Goal: Task Accomplishment & Management: Manage account settings

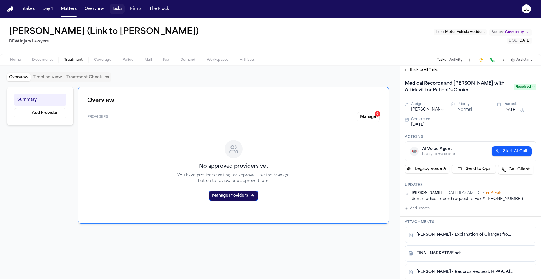
click at [116, 9] on button "Tasks" at bounding box center [117, 9] width 15 height 10
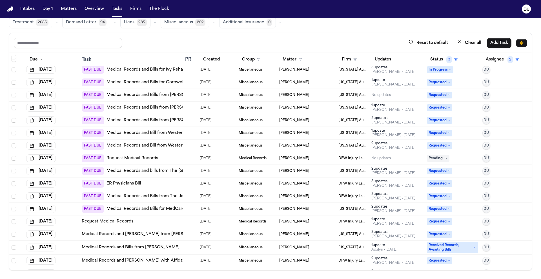
scroll to position [15, 0]
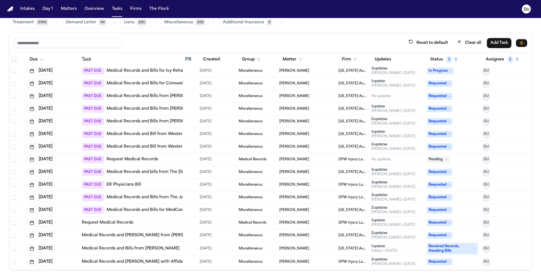
click at [157, 211] on link "Medical Records and Bills for MedCare Urgent Care Eastpointe" at bounding box center [169, 211] width 127 height 6
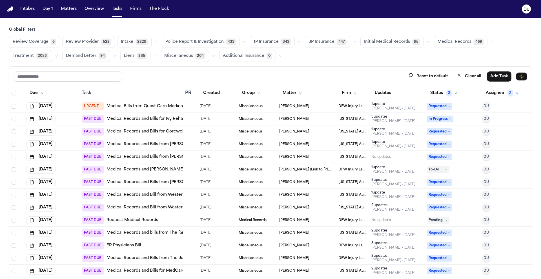
click at [145, 170] on link "Medical Records and Bills with Affidavit for Patient's Choice" at bounding box center [179, 170] width 147 height 6
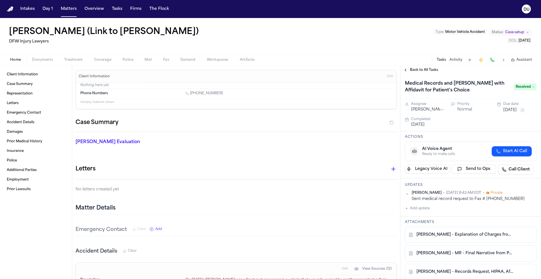
click at [522, 87] on span "Received" at bounding box center [525, 87] width 23 height 7
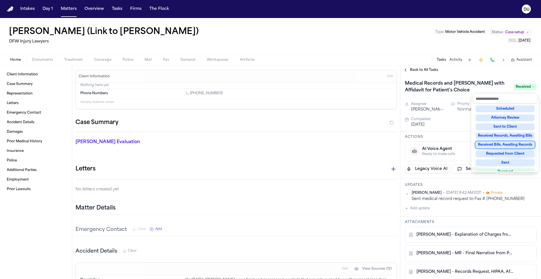
scroll to position [88, 0]
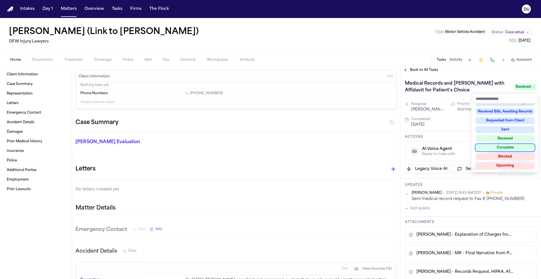
click at [511, 148] on div "Complete" at bounding box center [504, 147] width 59 height 7
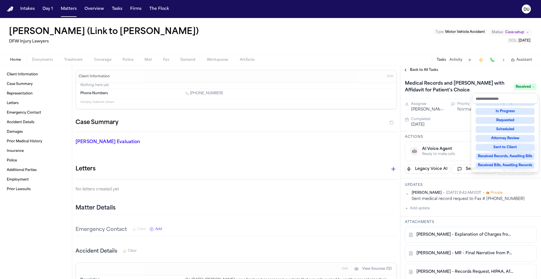
scroll to position [14, 0]
click at [521, 86] on span "Complete" at bounding box center [524, 87] width 24 height 7
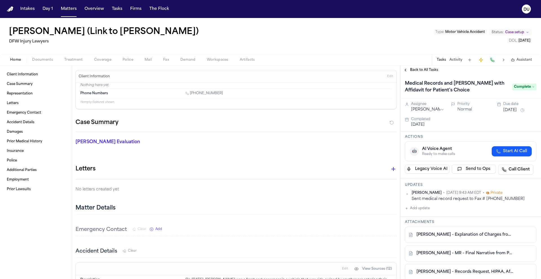
drag, startPoint x: 524, startPoint y: 86, endPoint x: 522, endPoint y: 91, distance: 4.9
click at [524, 86] on span "Complete" at bounding box center [524, 87] width 24 height 7
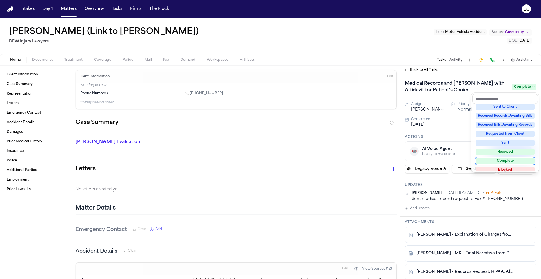
scroll to position [88, 0]
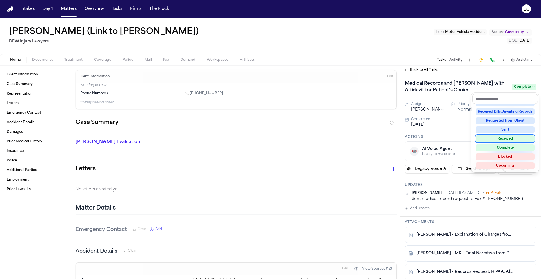
click at [514, 142] on div "Received" at bounding box center [504, 138] width 59 height 7
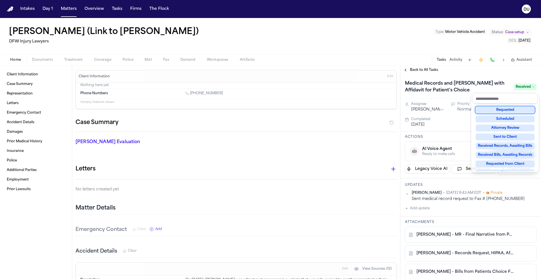
click at [500, 75] on div "Medical Records and Bills with Affidavit for Patient's Choice Received" at bounding box center [470, 87] width 141 height 24
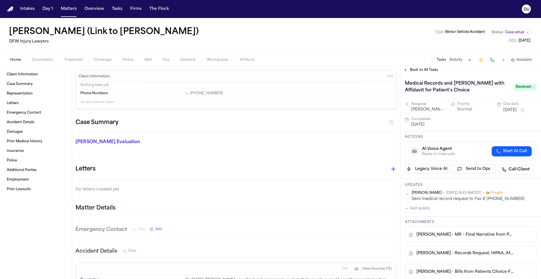
click at [409, 69] on button "Back to All Tasks" at bounding box center [420, 70] width 41 height 5
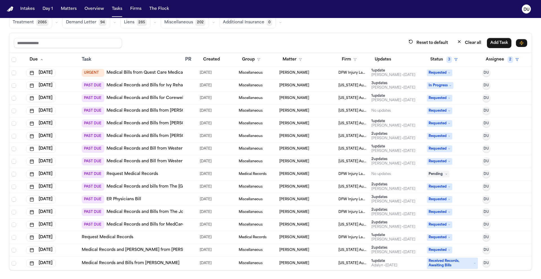
click at [148, 174] on link "Request Medical Records" at bounding box center [132, 175] width 52 height 6
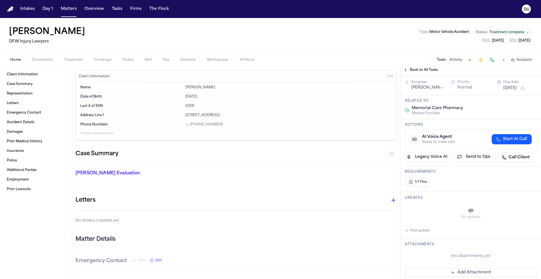
scroll to position [45, 0]
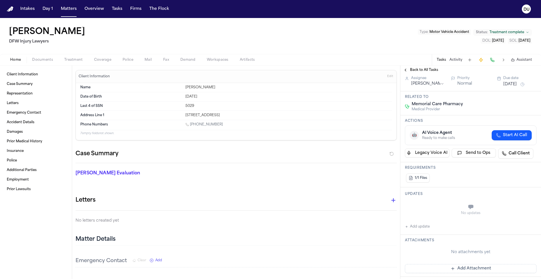
click at [417, 228] on button "Add update" at bounding box center [417, 227] width 25 height 7
click at [435, 210] on textarea "Add your update" at bounding box center [474, 207] width 120 height 11
type textarea "*"
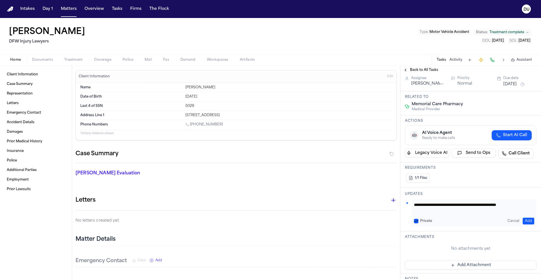
scroll to position [0, 0]
type textarea "**********"
click at [525, 220] on button "Add" at bounding box center [528, 221] width 12 height 7
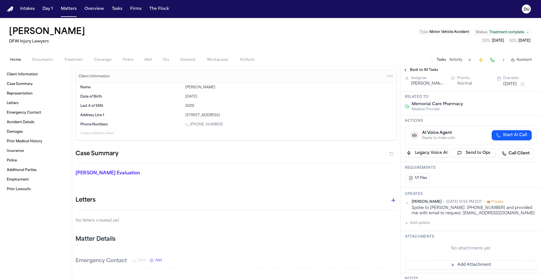
scroll to position [45, 0]
click at [463, 265] on button "Add Attachment" at bounding box center [471, 265] width 132 height 9
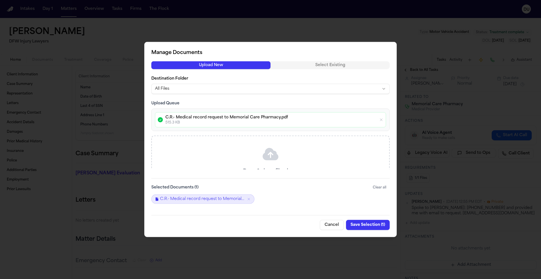
click at [365, 225] on button "Save Selection ( 1 )" at bounding box center [368, 225] width 44 height 10
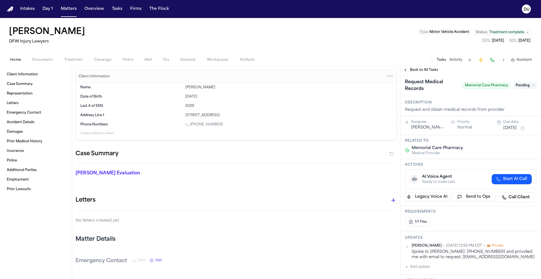
scroll to position [0, 0]
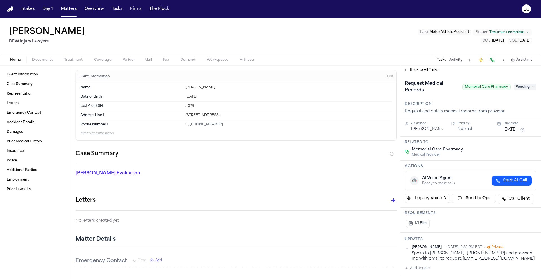
click at [519, 88] on span "Pending" at bounding box center [525, 87] width 23 height 7
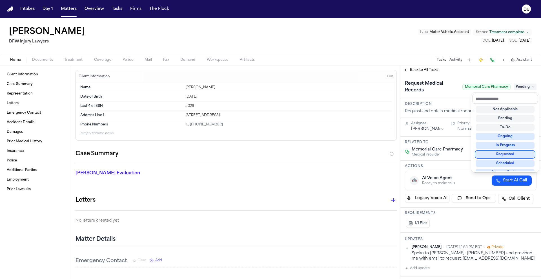
click at [509, 155] on div "Requested" at bounding box center [504, 154] width 59 height 7
click at [447, 97] on div "Request Medical Records Memorial Care Pharmacy Requested" at bounding box center [470, 87] width 141 height 24
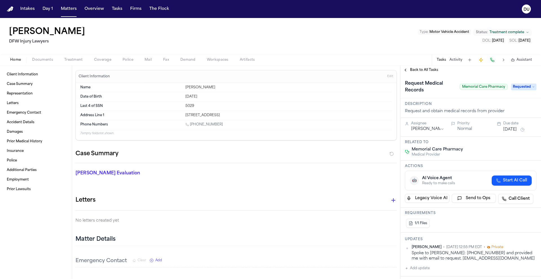
click at [517, 131] on button "[DATE]" at bounding box center [510, 130] width 14 height 6
click at [512, 163] on button "4" at bounding box center [514, 162] width 9 height 9
click at [516, 97] on div "Request Medical Records Memorial Care Pharmacy Requested" at bounding box center [470, 87] width 141 height 24
click at [110, 10] on button "Tasks" at bounding box center [117, 9] width 15 height 10
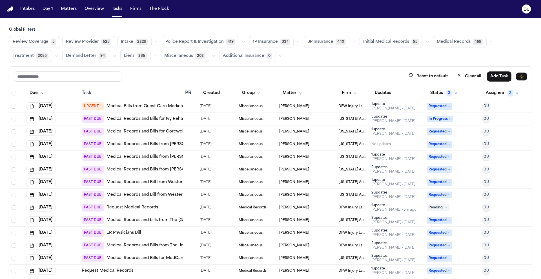
click at [153, 208] on link "Request Medical Records" at bounding box center [132, 208] width 52 height 6
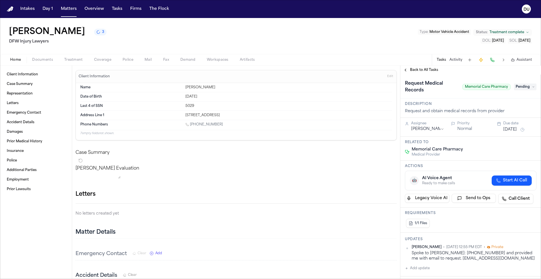
click at [526, 87] on span "Pending" at bounding box center [525, 87] width 23 height 7
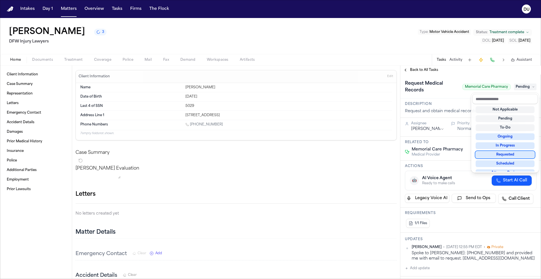
click at [511, 155] on div "Requested" at bounding box center [504, 155] width 59 height 7
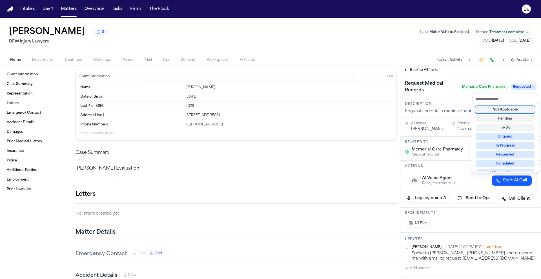
click at [486, 74] on div "**********" at bounding box center [470, 173] width 141 height 214
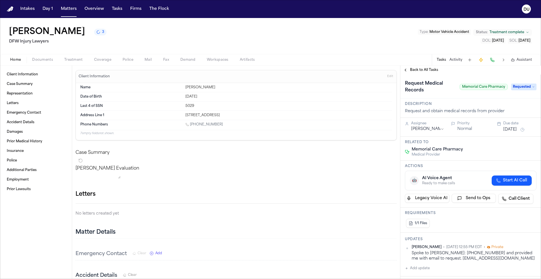
click at [517, 129] on button "Aug 29, 2025" at bounding box center [510, 130] width 14 height 6
click at [514, 163] on button "4" at bounding box center [514, 162] width 9 height 9
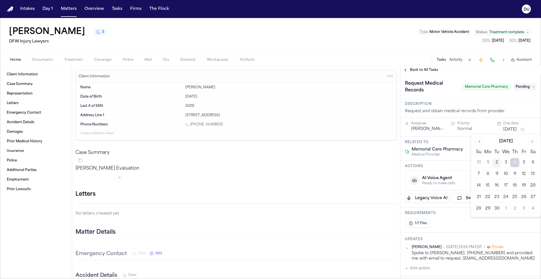
click at [476, 103] on h3 "Description" at bounding box center [471, 104] width 132 height 5
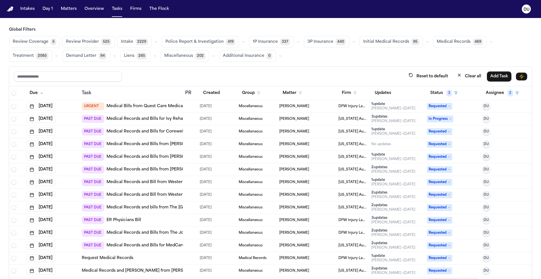
click at [154, 131] on link "Medical Records and Bills for Corewell Health [GEOGRAPHIC_DATA]" at bounding box center [175, 132] width 138 height 6
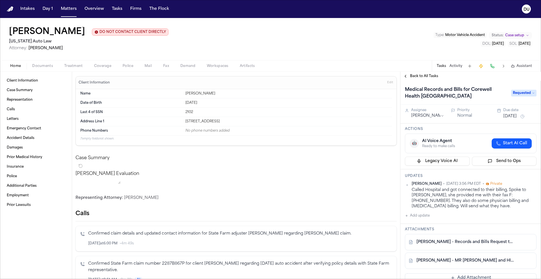
click at [432, 75] on span "Back to All Tasks" at bounding box center [424, 76] width 28 height 5
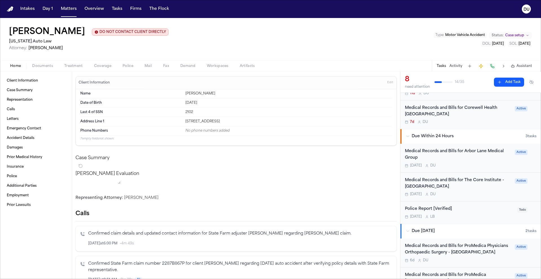
scroll to position [106, 0]
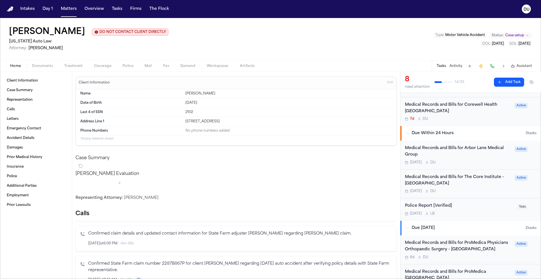
click at [478, 152] on div "Medical Records and Bills for Arbor Lane Medical Group" at bounding box center [458, 151] width 106 height 13
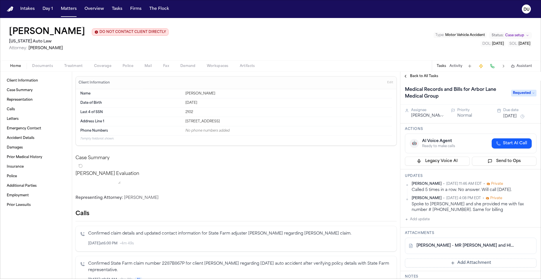
click at [464, 247] on link "S. Brown - MR Request and HIPAA Auth to Arbor Lane Medical Group - 8.21.25" at bounding box center [464, 246] width 97 height 6
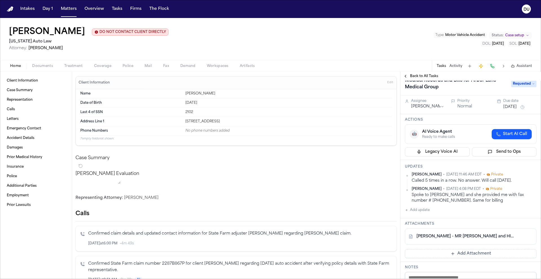
scroll to position [50, 0]
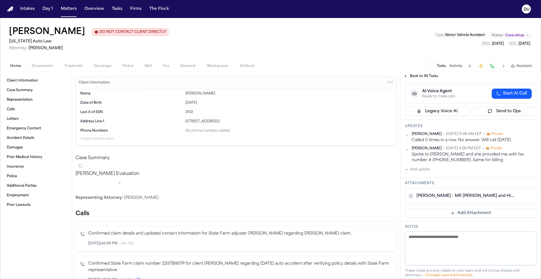
click at [422, 171] on button "Add update" at bounding box center [417, 169] width 25 height 7
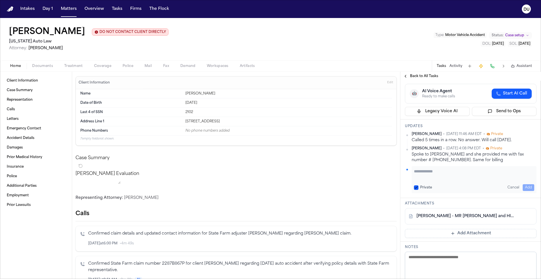
click at [471, 176] on textarea "Add your update" at bounding box center [474, 174] width 120 height 11
type textarea "**********"
click at [527, 188] on button "Add" at bounding box center [528, 187] width 12 height 7
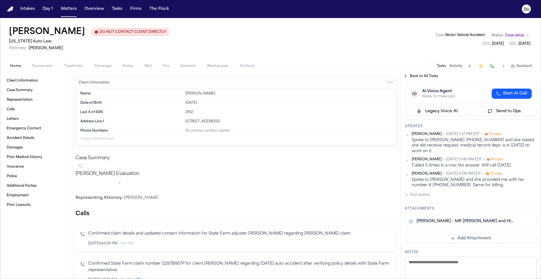
scroll to position [0, 0]
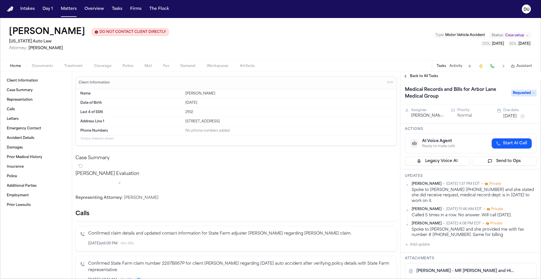
click at [513, 119] on button "[DATE]" at bounding box center [510, 117] width 14 height 6
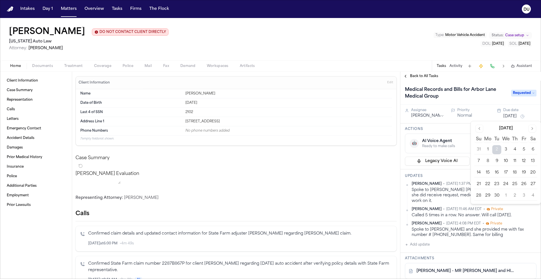
click at [490, 161] on button "8" at bounding box center [487, 161] width 9 height 9
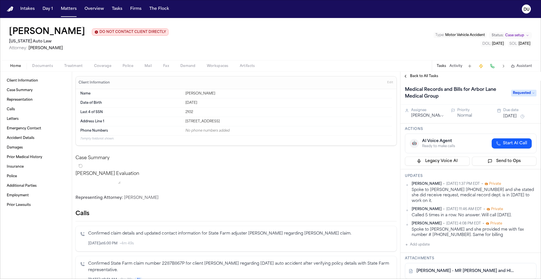
click at [482, 62] on div "Tasks Activity Assistant" at bounding box center [484, 66] width 105 height 11
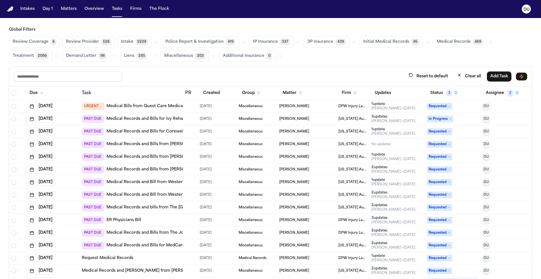
click at [174, 171] on link "Medical Records and Bills from [PERSON_NAME] [MEDICAL_DATA]" at bounding box center [173, 170] width 134 height 6
click at [170, 184] on link "Medical Records and Bill from Western [PERSON_NAME] Family Health Centers" at bounding box center [186, 183] width 160 height 6
click at [163, 195] on link "Medical Records and Bill from Western [PERSON_NAME] Physicians" at bounding box center [174, 195] width 136 height 6
click at [167, 183] on link "Medical Records and Bill from Western [PERSON_NAME] Family Health Centers" at bounding box center [186, 183] width 160 height 6
click at [11, 8] on img "Home" at bounding box center [10, 8] width 7 height 5
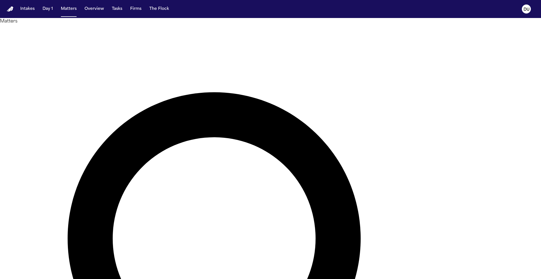
type input "**********"
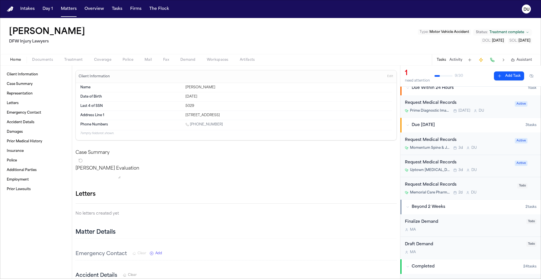
scroll to position [6, 0]
click at [438, 143] on div "Request Medical Records" at bounding box center [458, 140] width 106 height 6
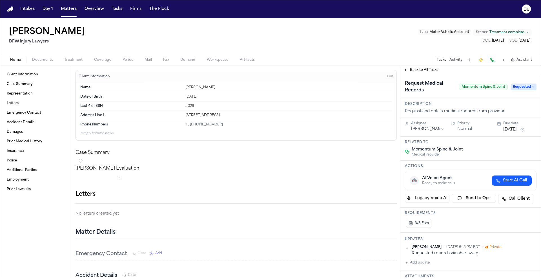
click at [522, 86] on span "Requested" at bounding box center [523, 87] width 25 height 7
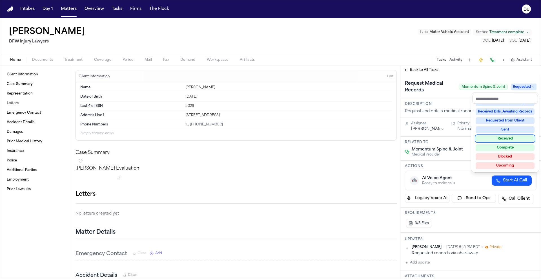
click at [513, 139] on div "Received" at bounding box center [504, 138] width 59 height 7
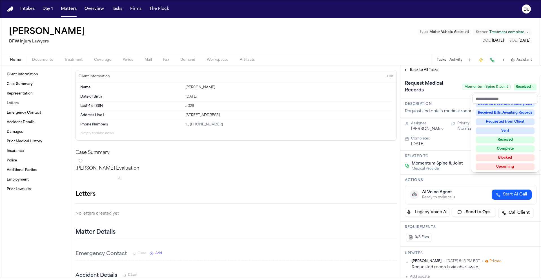
scroll to position [88, 0]
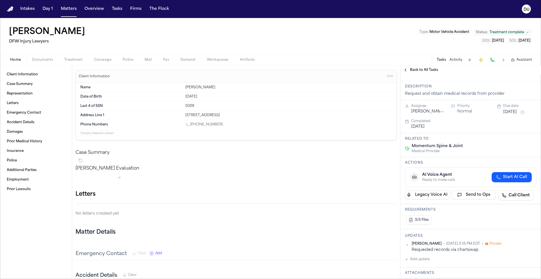
scroll to position [111, 0]
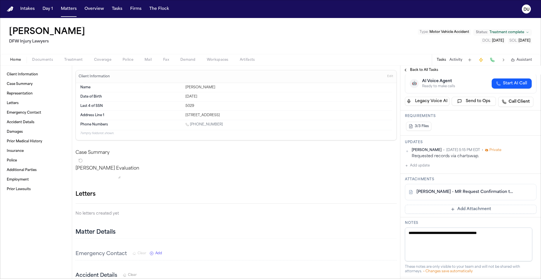
click at [441, 210] on button "Add Attachment" at bounding box center [471, 209] width 132 height 9
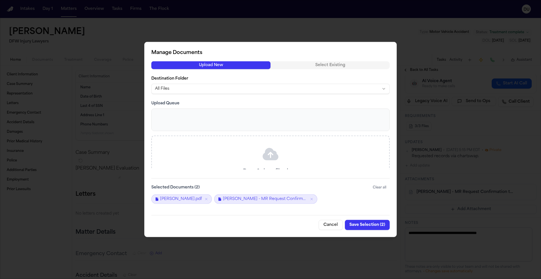
click at [367, 224] on button "Save Selection ( 2 )" at bounding box center [367, 225] width 45 height 10
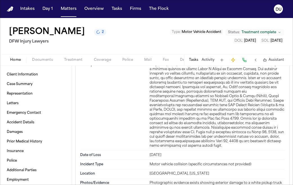
scroll to position [236, 0]
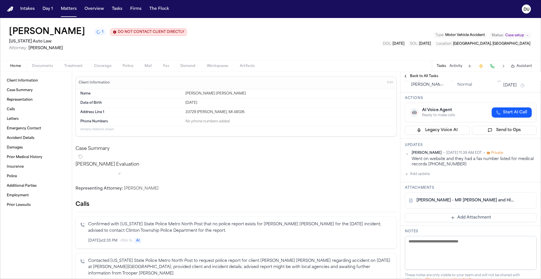
scroll to position [39, 0]
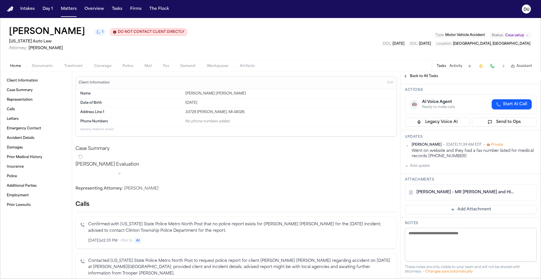
click at [478, 195] on link "S. Smith - MR Request and HIPAA Auth to Western Wayne Family Health - 8.25.25" at bounding box center [464, 193] width 97 height 6
click at [481, 192] on link "[PERSON_NAME] - MR [PERSON_NAME] and HIPAA Auth to Western [PERSON_NAME] Family…" at bounding box center [464, 193] width 97 height 6
click at [7, 12] on nav "Intakes Day 1 Matters Overview Tasks Firms The Flock DU" at bounding box center [270, 9] width 541 height 18
click at [415, 78] on span "Back to All Tasks" at bounding box center [424, 76] width 28 height 5
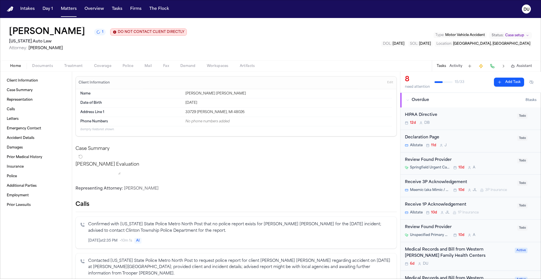
click at [11, 11] on img "Home" at bounding box center [10, 8] width 7 height 5
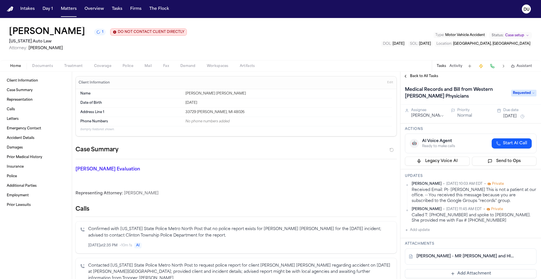
click at [524, 93] on span "Requested" at bounding box center [523, 93] width 25 height 7
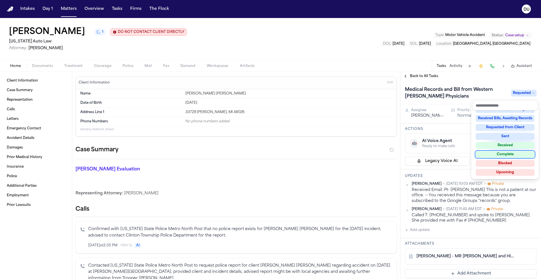
click at [508, 155] on div "Complete" at bounding box center [504, 154] width 59 height 7
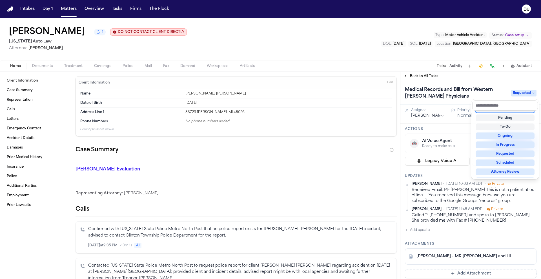
scroll to position [2, 0]
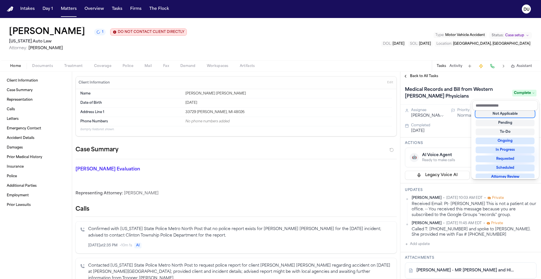
click at [425, 77] on div "Back to All Tasks Medical Records and [PERSON_NAME] from Western [PERSON_NAME] …" at bounding box center [470, 176] width 141 height 208
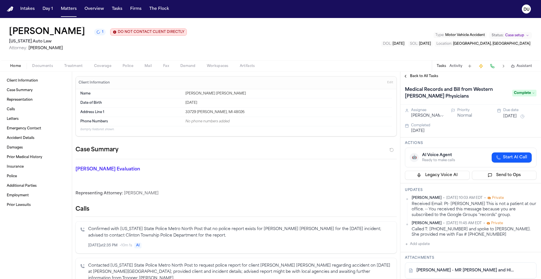
click at [426, 77] on span "Back to All Tasks" at bounding box center [424, 76] width 28 height 5
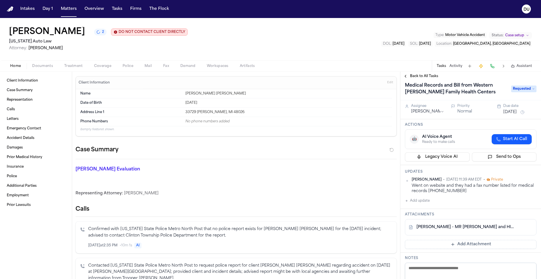
scroll to position [4, 0]
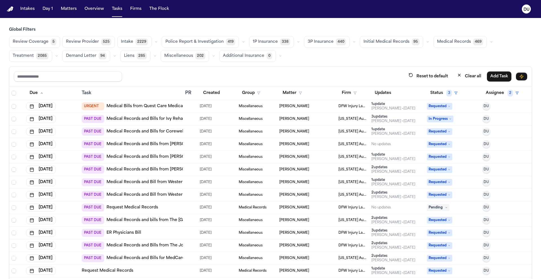
scroll to position [34, 0]
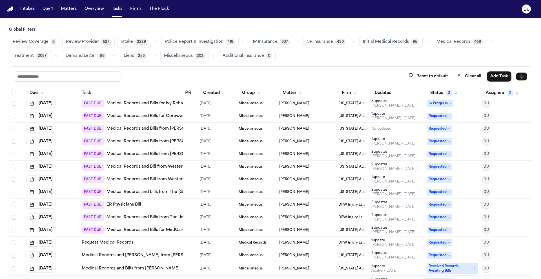
scroll to position [90, 0]
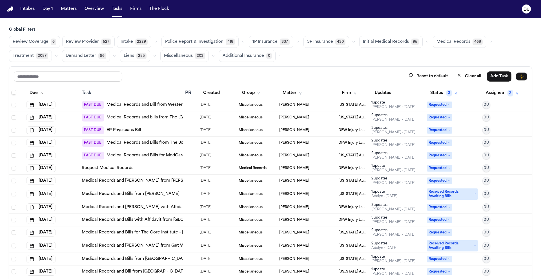
click at [159, 142] on link "Medical Records and Bills from The Joint [MEDICAL_DATA]" at bounding box center [165, 143] width 119 height 6
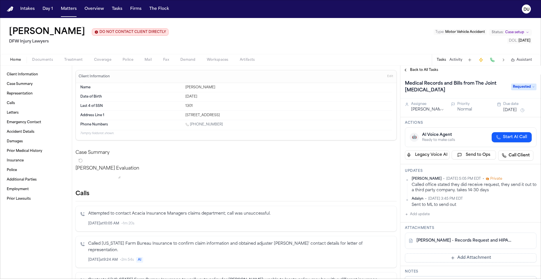
click at [517, 112] on button "[DATE]" at bounding box center [510, 111] width 14 height 6
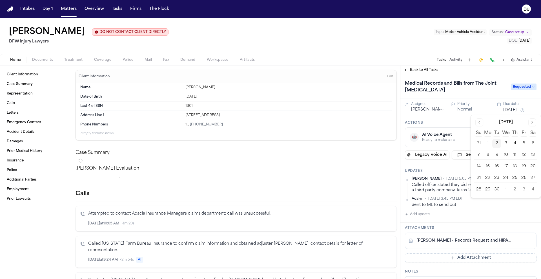
click at [495, 78] on div "Medical Records and Bills from The Joint [MEDICAL_DATA] Requested" at bounding box center [470, 87] width 141 height 24
